Goal: Transaction & Acquisition: Book appointment/travel/reservation

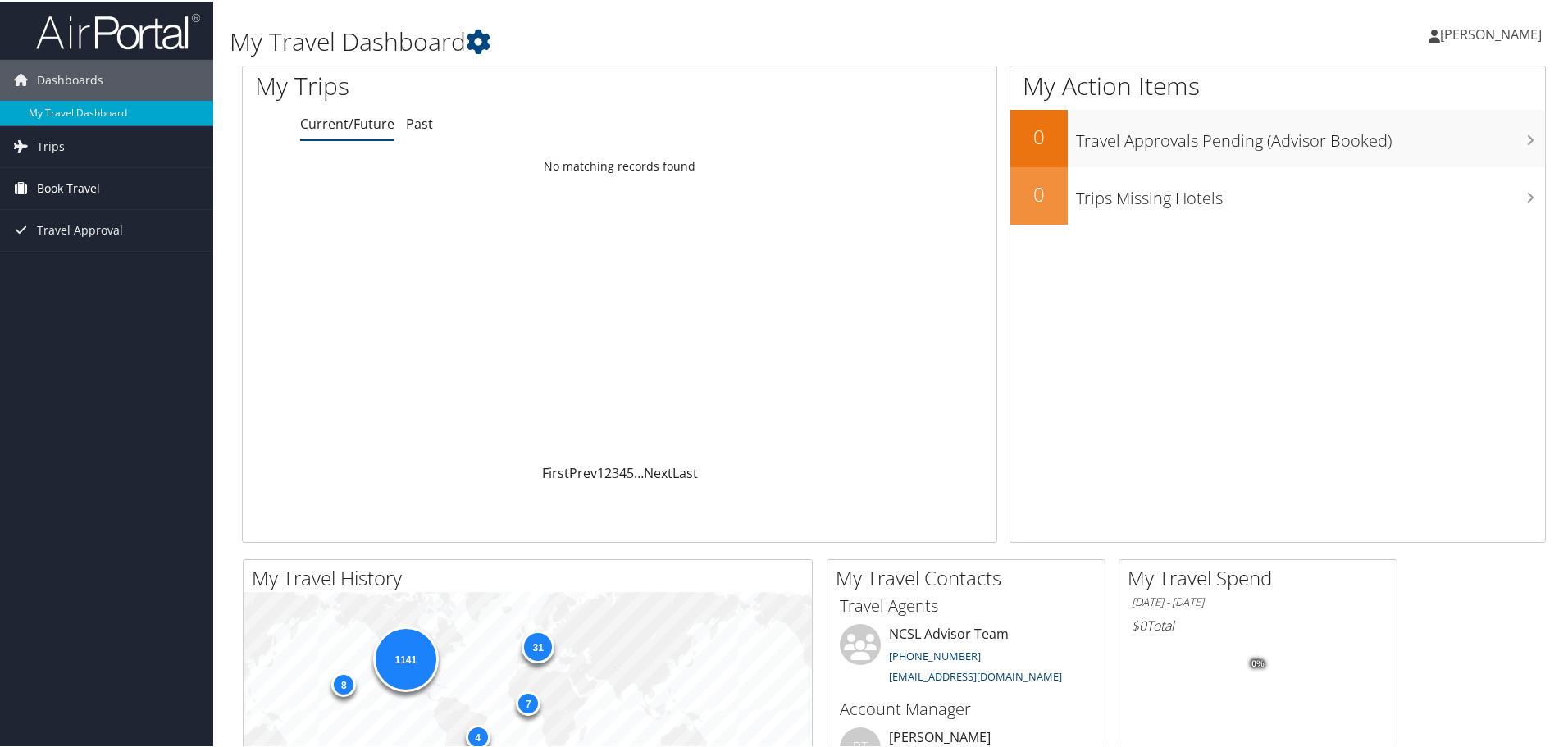
click at [77, 186] on span "Book Travel" at bounding box center [68, 187] width 63 height 42
click at [73, 268] on link "Book/Manage Online Trips" at bounding box center [106, 269] width 213 height 25
